Goal: Find specific page/section: Find specific page/section

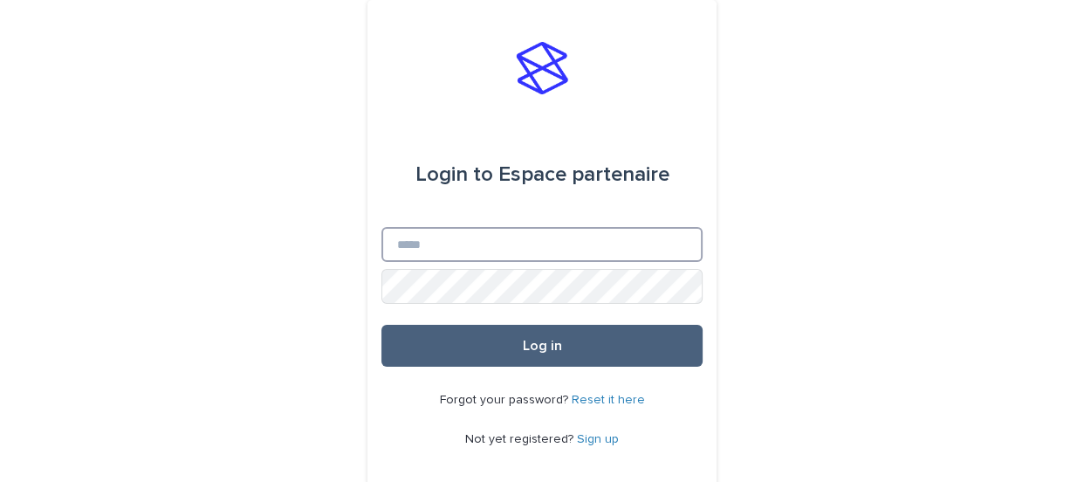
type input "**********"
click at [541, 346] on span "Log in" at bounding box center [542, 346] width 39 height 14
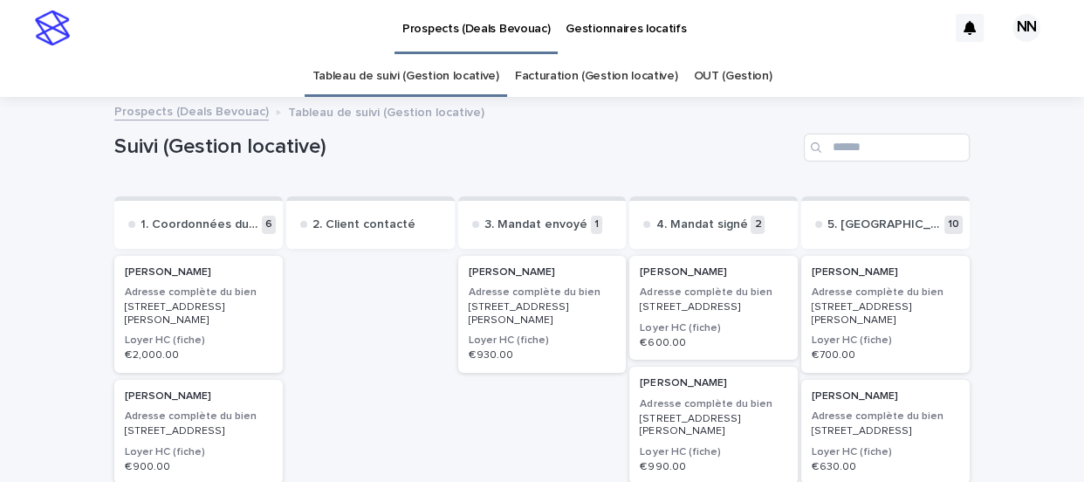
click at [628, 24] on p "Gestionnaires locatifs" at bounding box center [625, 18] width 120 height 37
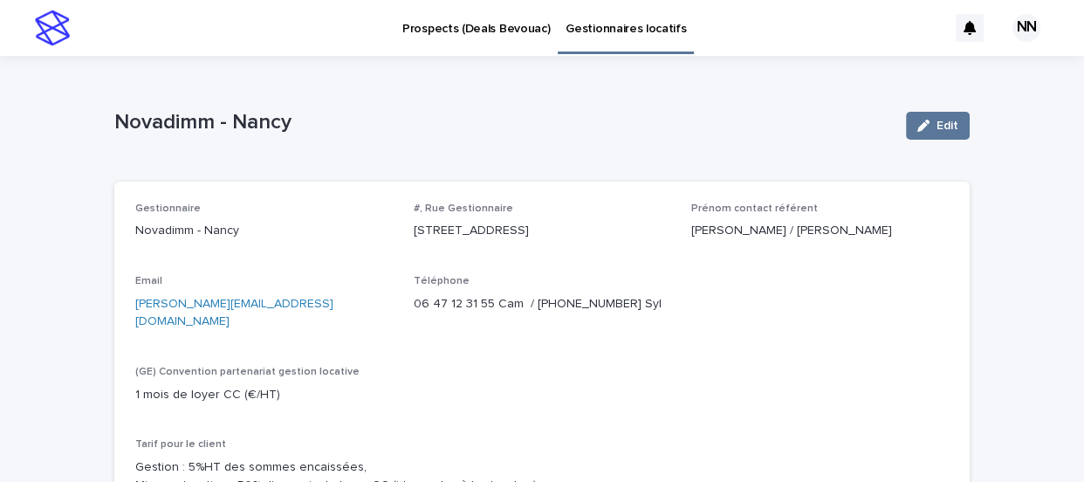
click at [450, 21] on p "Prospects (Deals Bevouac)" at bounding box center [475, 18] width 147 height 37
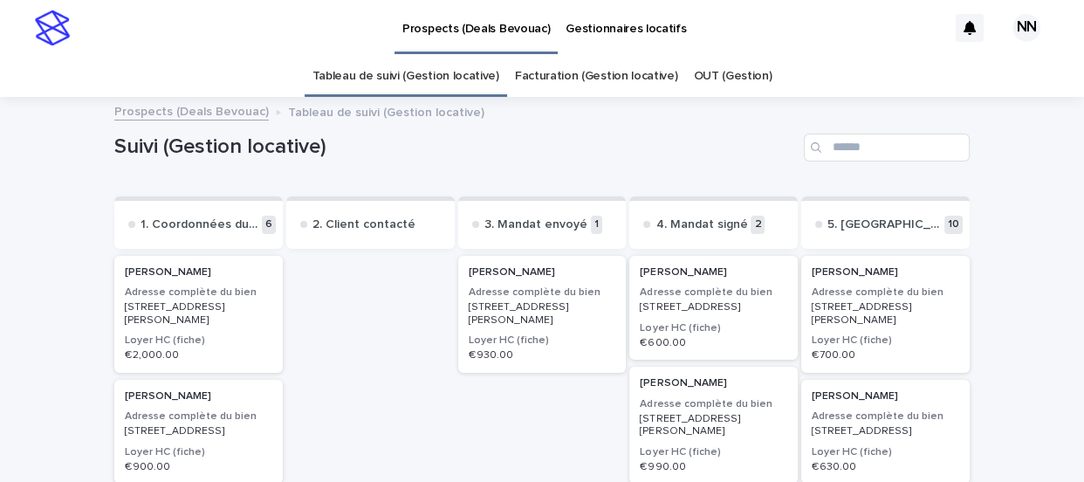
click at [574, 75] on link "Facturation (Gestion locative)" at bounding box center [596, 76] width 163 height 41
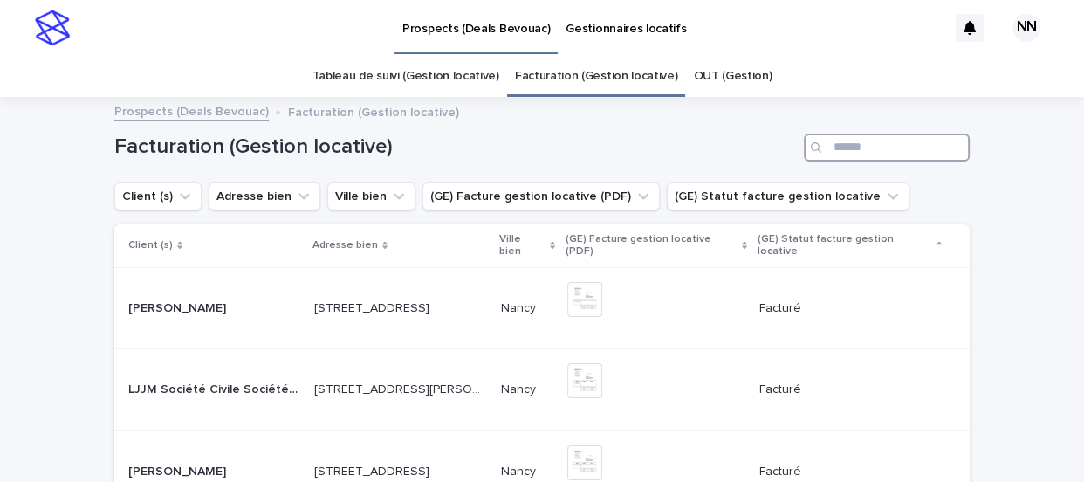
click at [841, 148] on input "Search" at bounding box center [887, 148] width 166 height 28
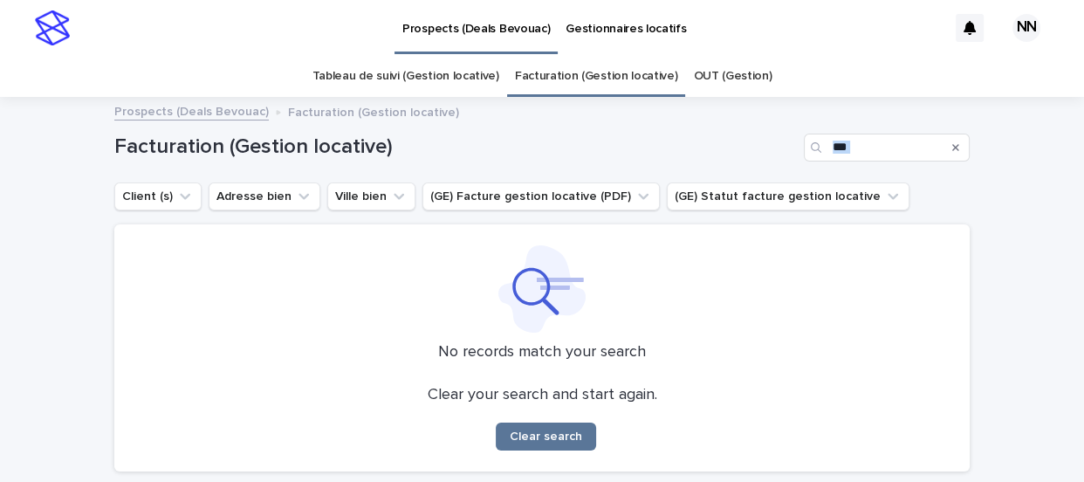
drag, startPoint x: 961, startPoint y: 230, endPoint x: 876, endPoint y: 130, distance: 131.3
click at [880, 126] on div "Facturation (Gestion locative) *** Client (s) Adresse bien Ville bien (GE) Fact…" at bounding box center [541, 292] width 855 height 387
drag, startPoint x: 862, startPoint y: 139, endPoint x: 763, endPoint y: 122, distance: 100.9
click at [774, 128] on div "Facturation (Gestion locative) ***" at bounding box center [541, 141] width 855 height 84
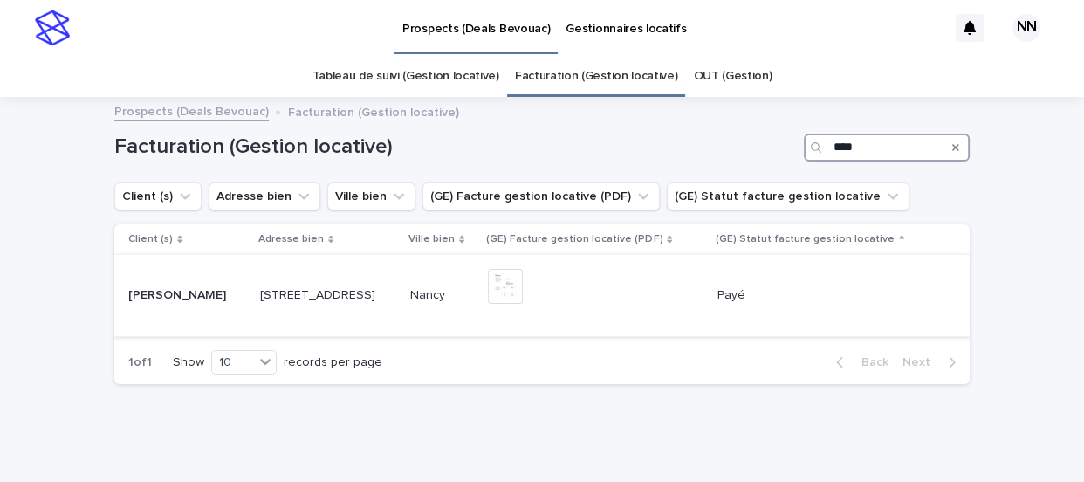
type input "****"
click at [410, 291] on p "Nancy" at bounding box center [429, 293] width 38 height 18
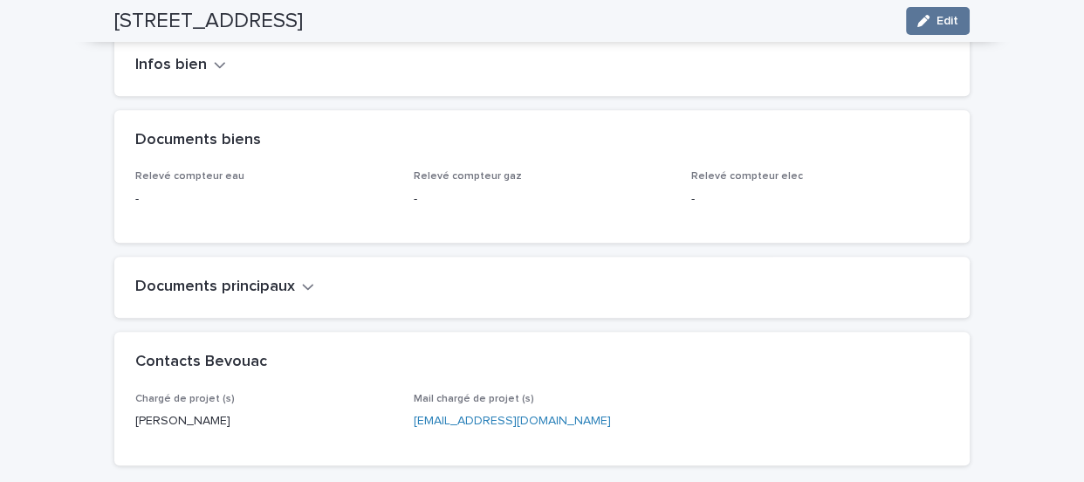
scroll to position [1115, 0]
click at [304, 281] on icon "button" at bounding box center [308, 289] width 12 height 16
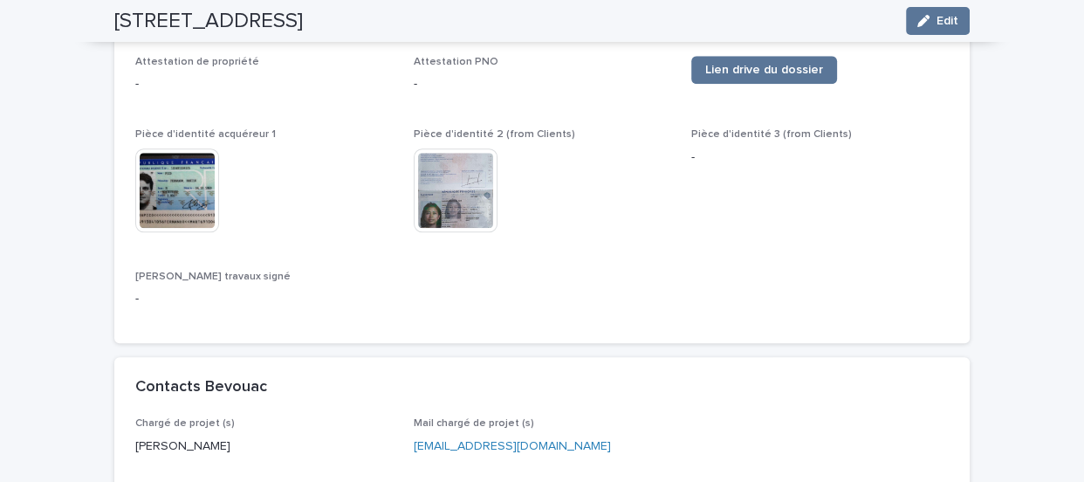
scroll to position [1394, 0]
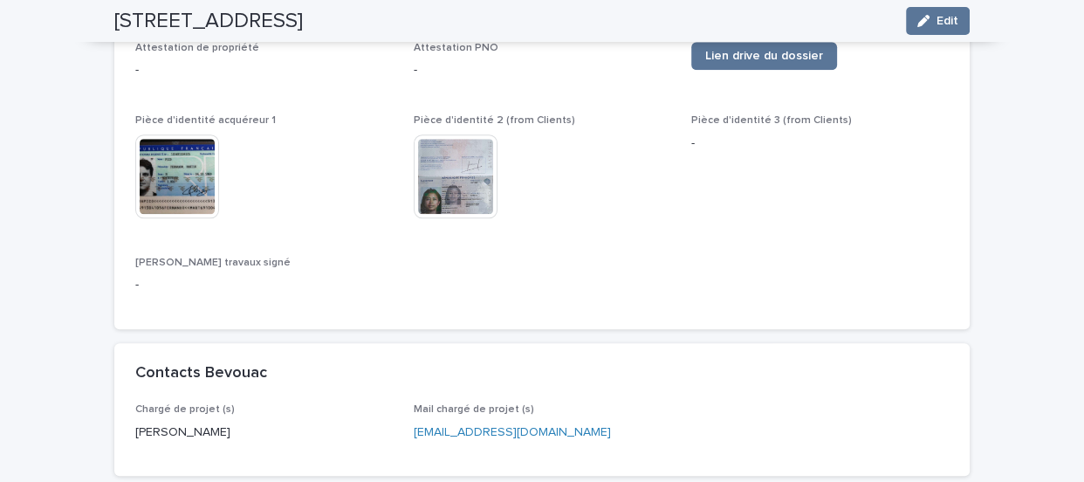
click at [428, 184] on img at bounding box center [456, 176] width 84 height 84
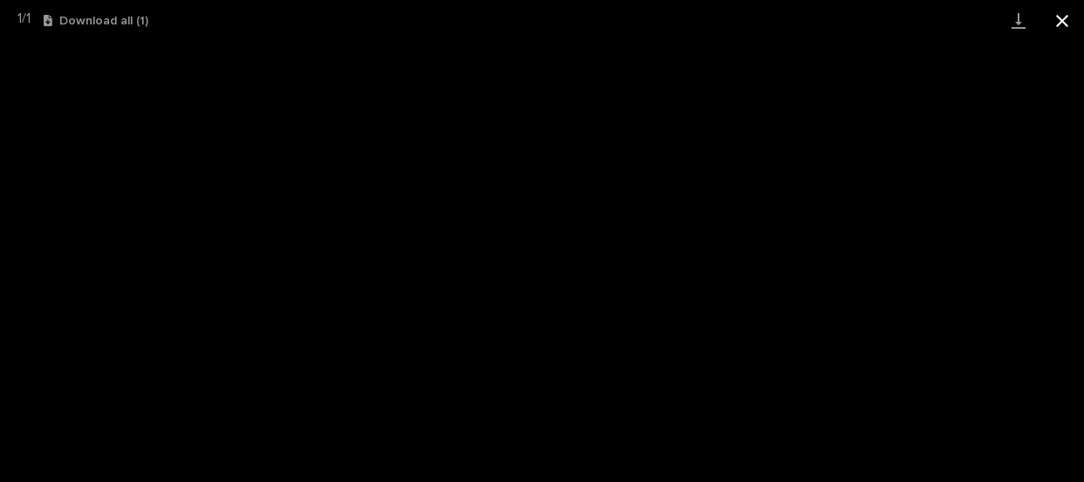
click at [1063, 22] on button "Close gallery" at bounding box center [1062, 20] width 44 height 41
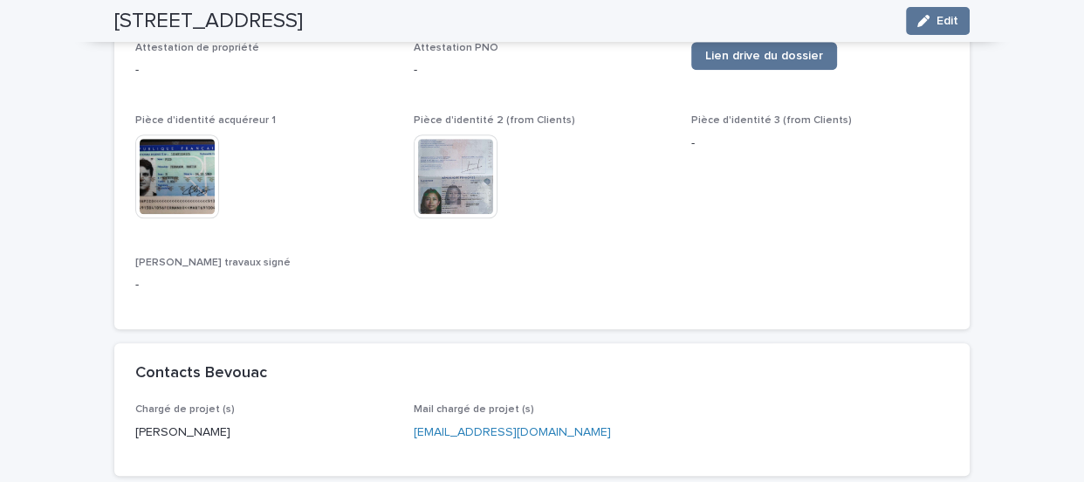
click at [156, 165] on img at bounding box center [177, 176] width 84 height 84
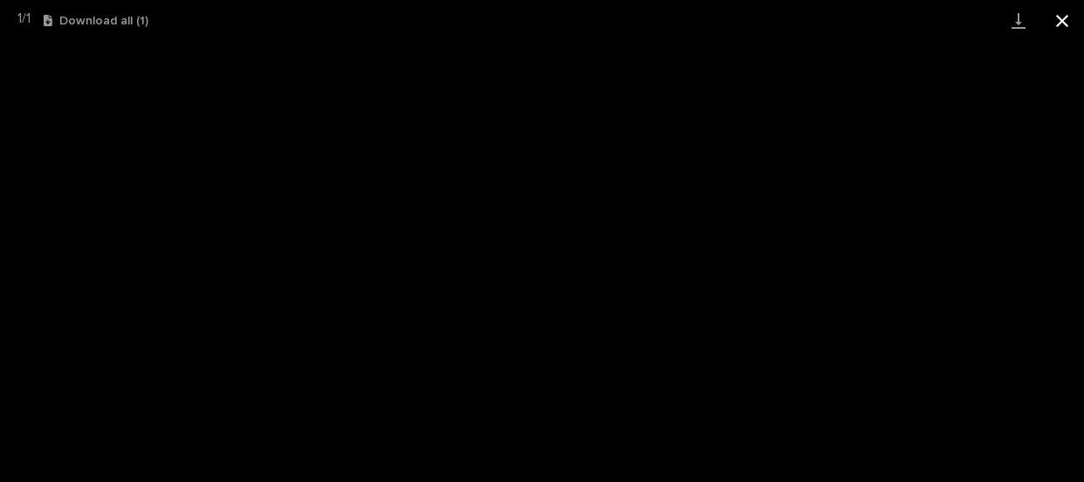
click at [1056, 19] on button "Close gallery" at bounding box center [1062, 20] width 44 height 41
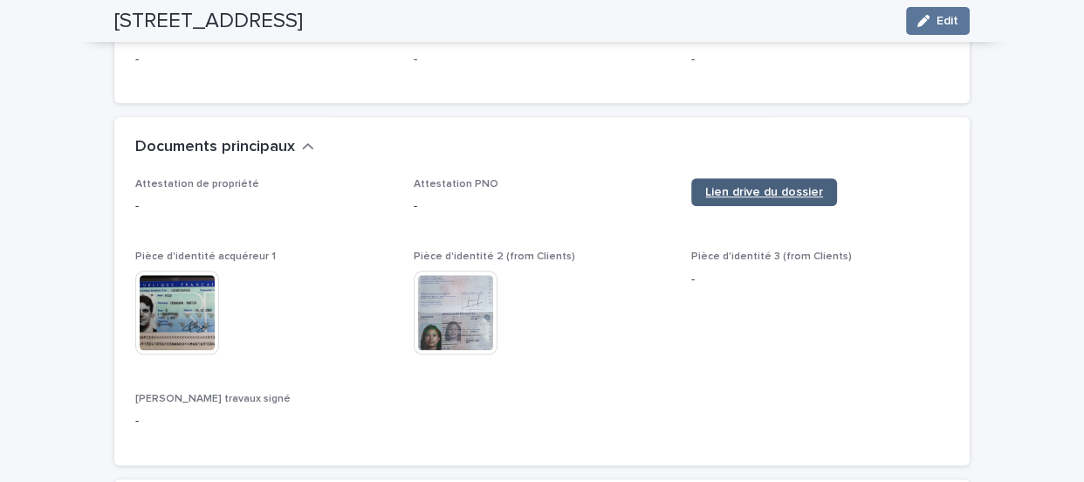
scroll to position [1235, 0]
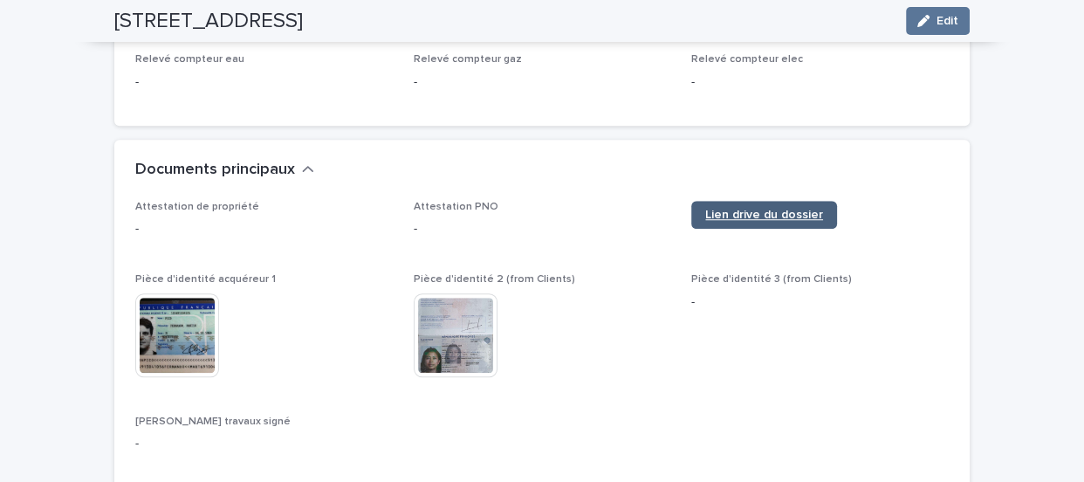
click at [759, 209] on span "Lien drive du dossier" at bounding box center [764, 215] width 118 height 12
